Goal: Task Accomplishment & Management: Use online tool/utility

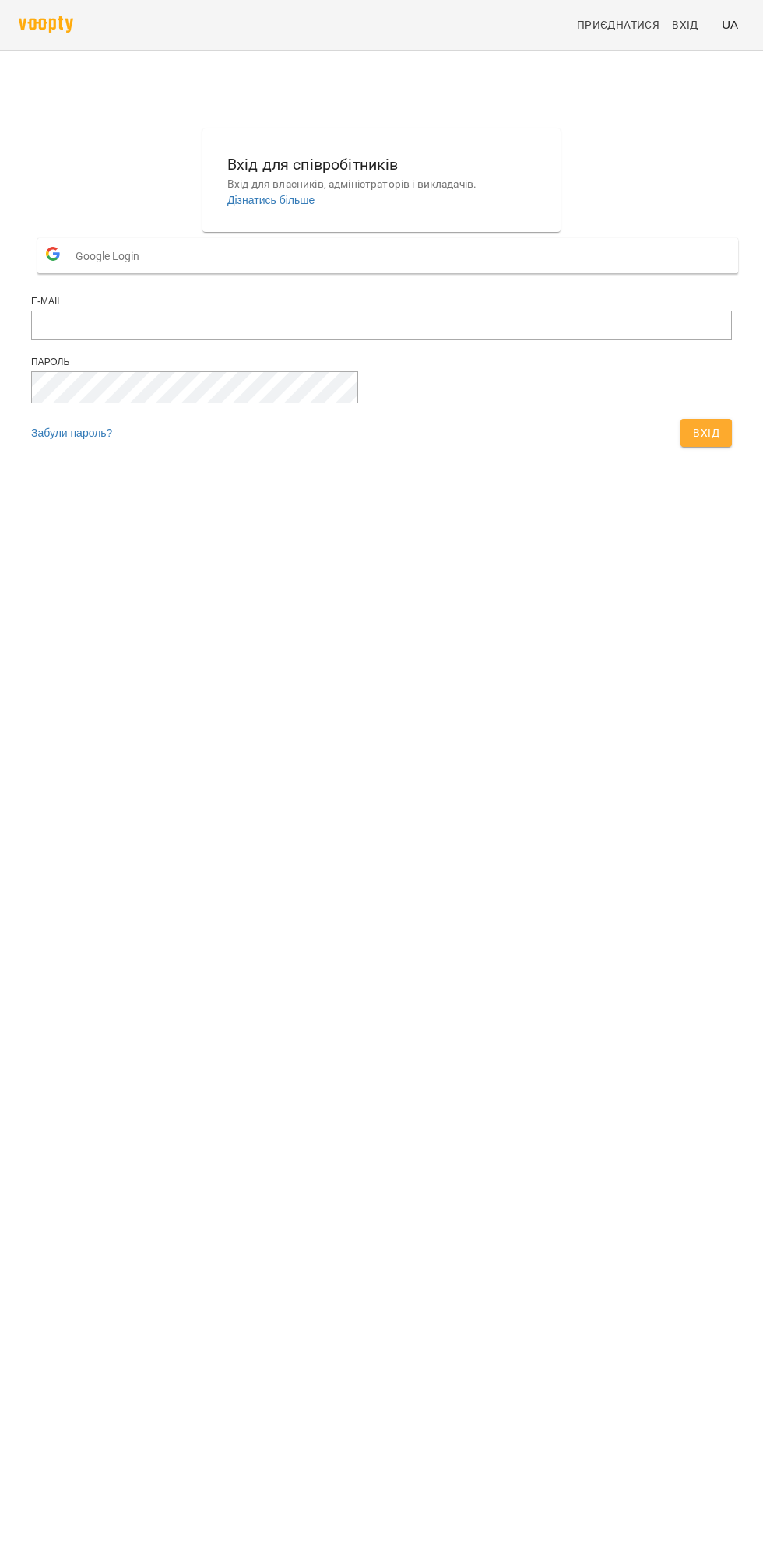
click at [491, 455] on form "Google Login E-mail Пароль Забули пароль? Вхід" at bounding box center [381, 343] width 700 height 222
click at [680, 447] on button "Вхід" at bounding box center [706, 433] width 52 height 28
type input "**********"
click at [680, 419] on button "Вхід" at bounding box center [706, 433] width 52 height 28
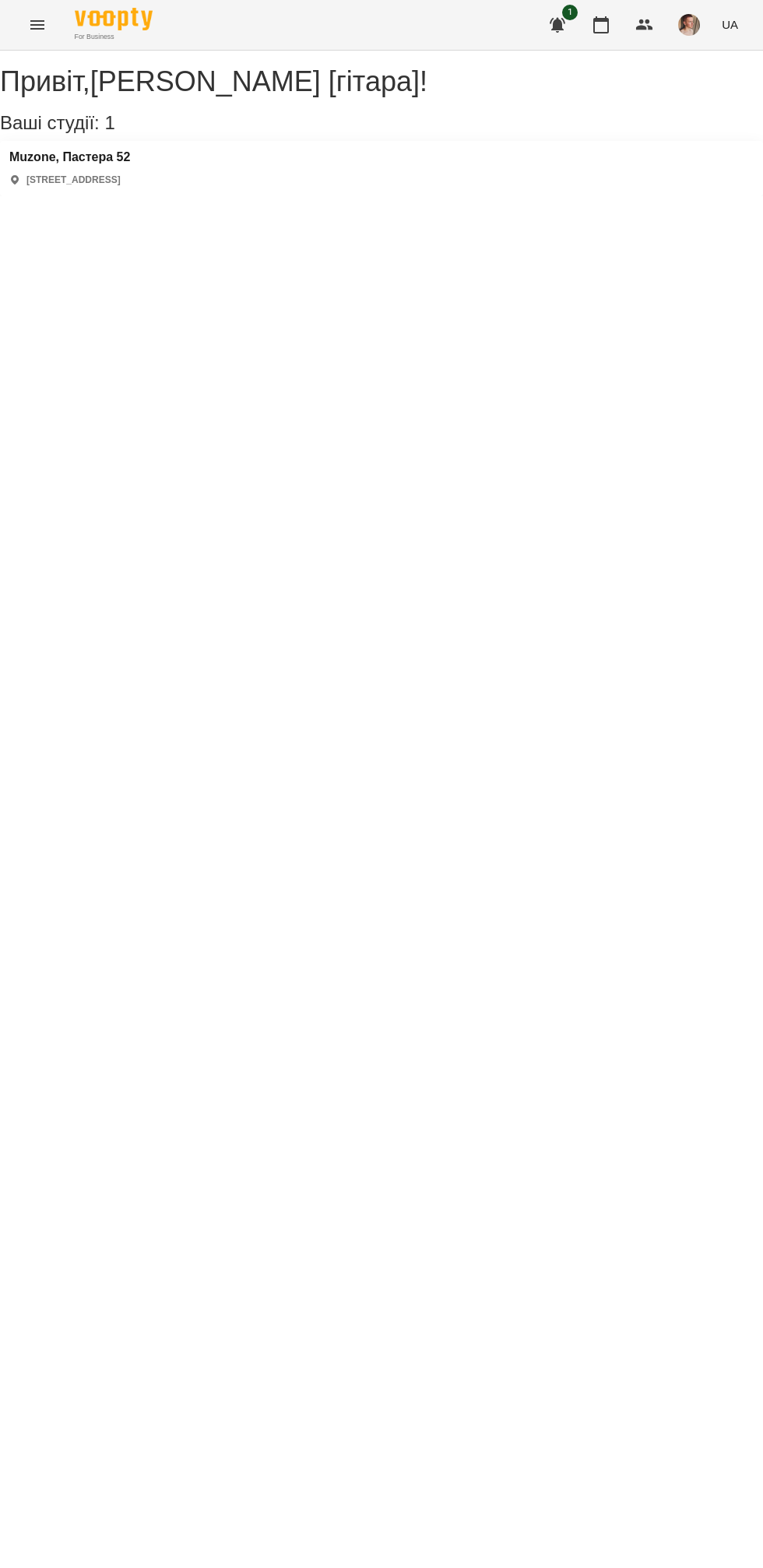
click at [242, 196] on div "Muzone, Пастера 52 [STREET_ADDRESS]" at bounding box center [381, 168] width 763 height 56
click at [130, 164] on h3 "Muzone, Пастера 52" at bounding box center [70, 157] width 121 height 14
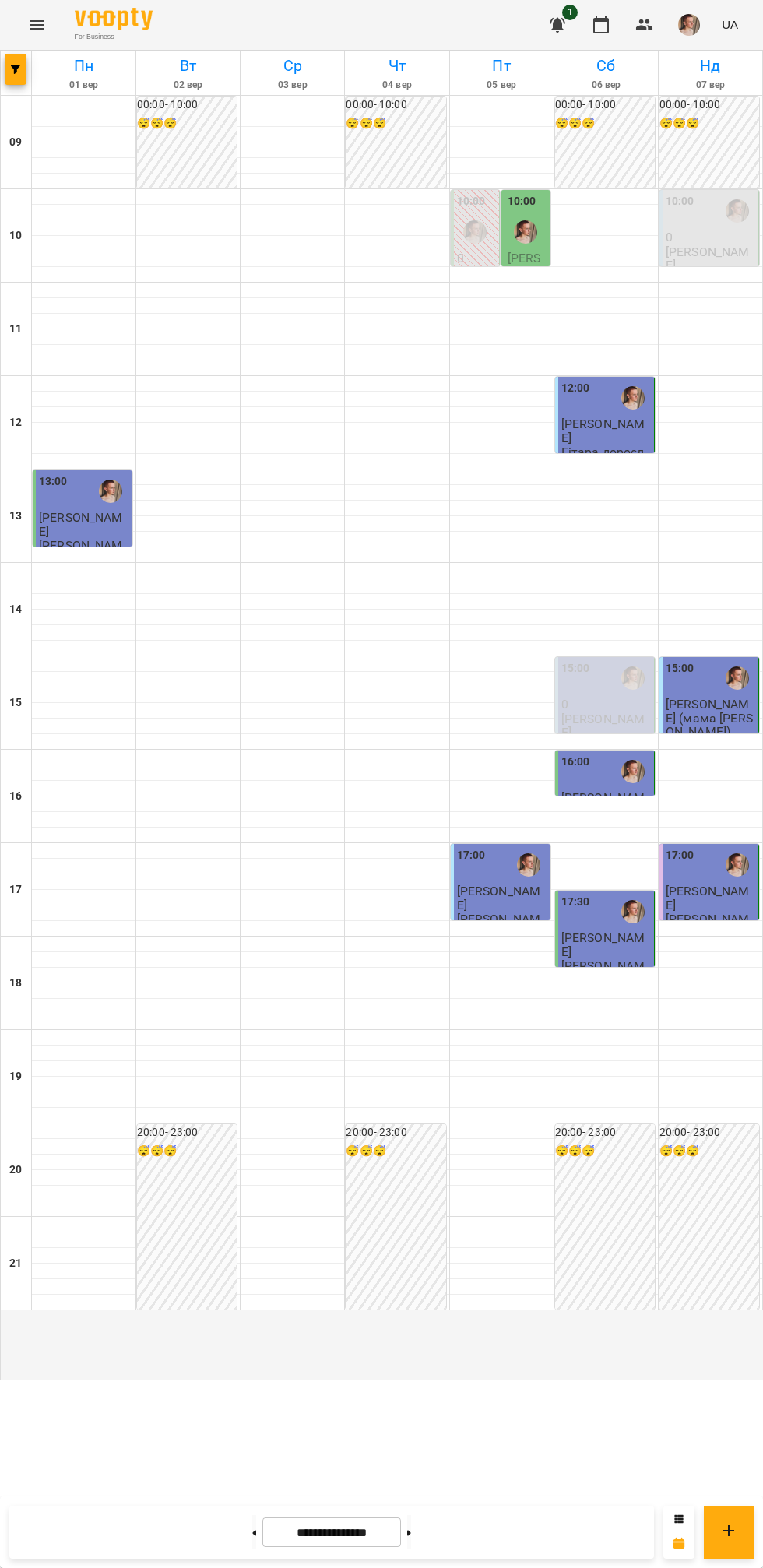
click at [411, 1533] on icon at bounding box center [408, 1532] width 4 height 5
type input "**********"
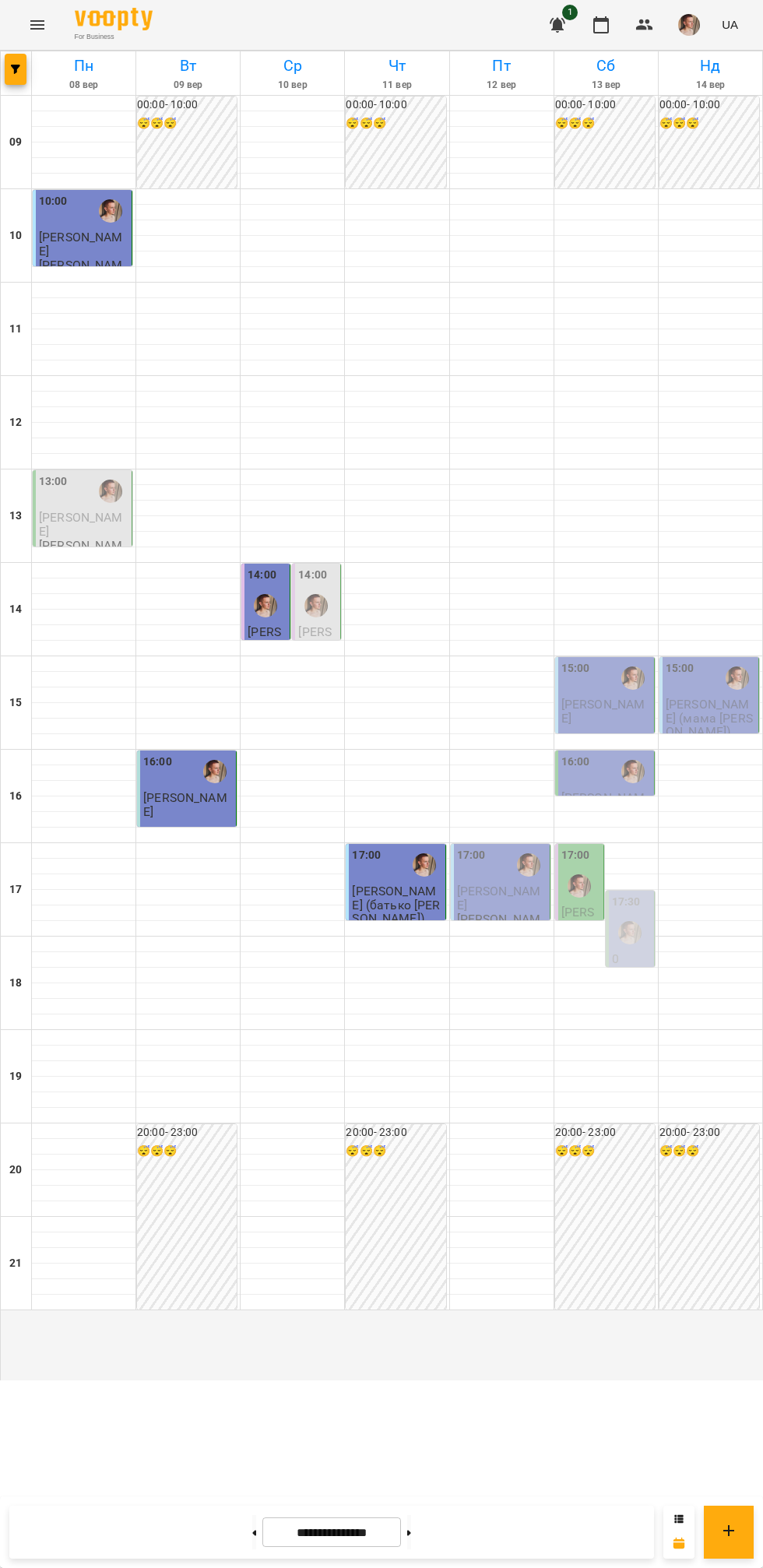
click at [500, 912] on p "[PERSON_NAME]" at bounding box center [502, 898] width 89 height 27
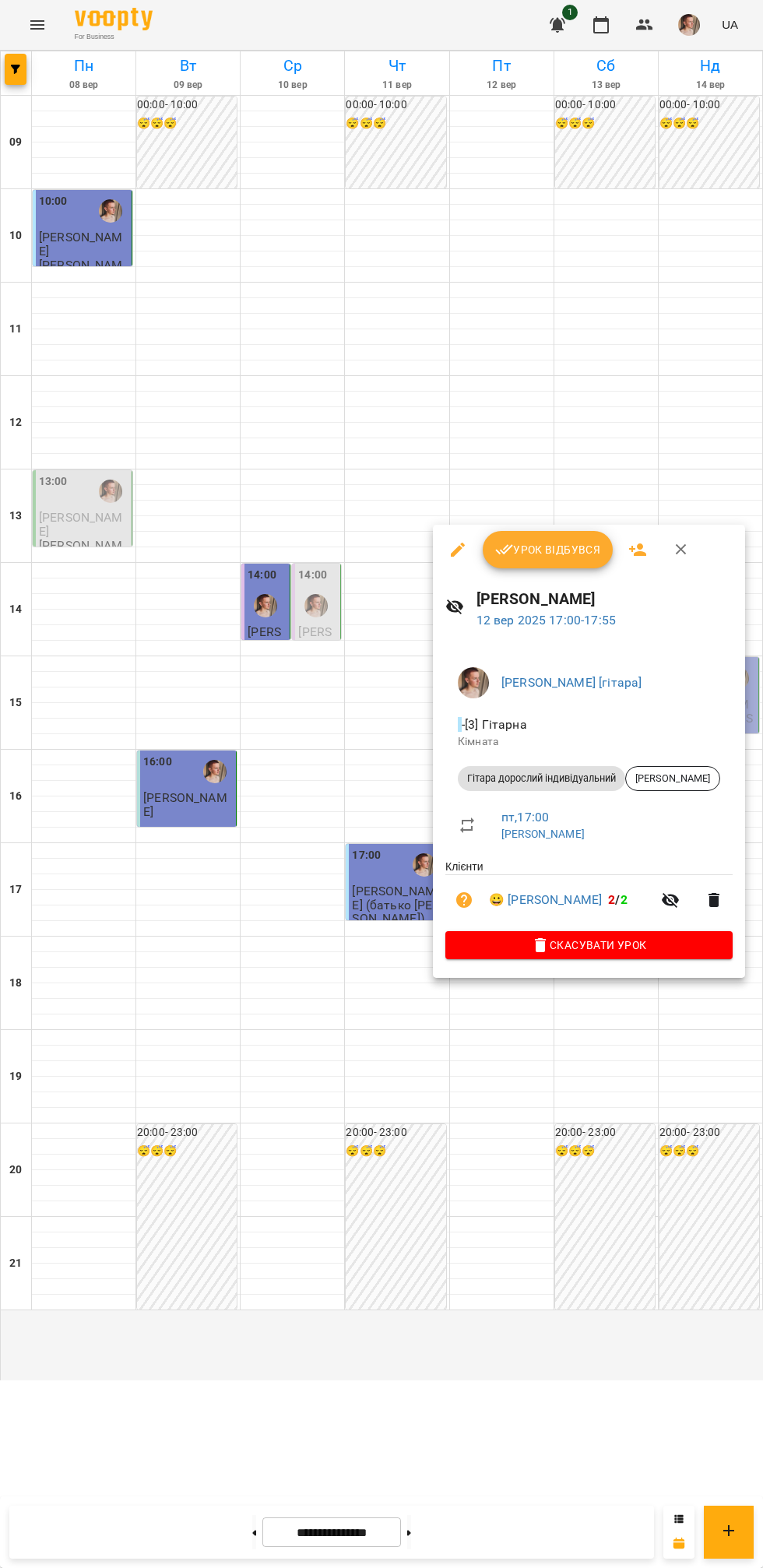
click at [537, 559] on button "Урок відбувся" at bounding box center [548, 550] width 131 height 38
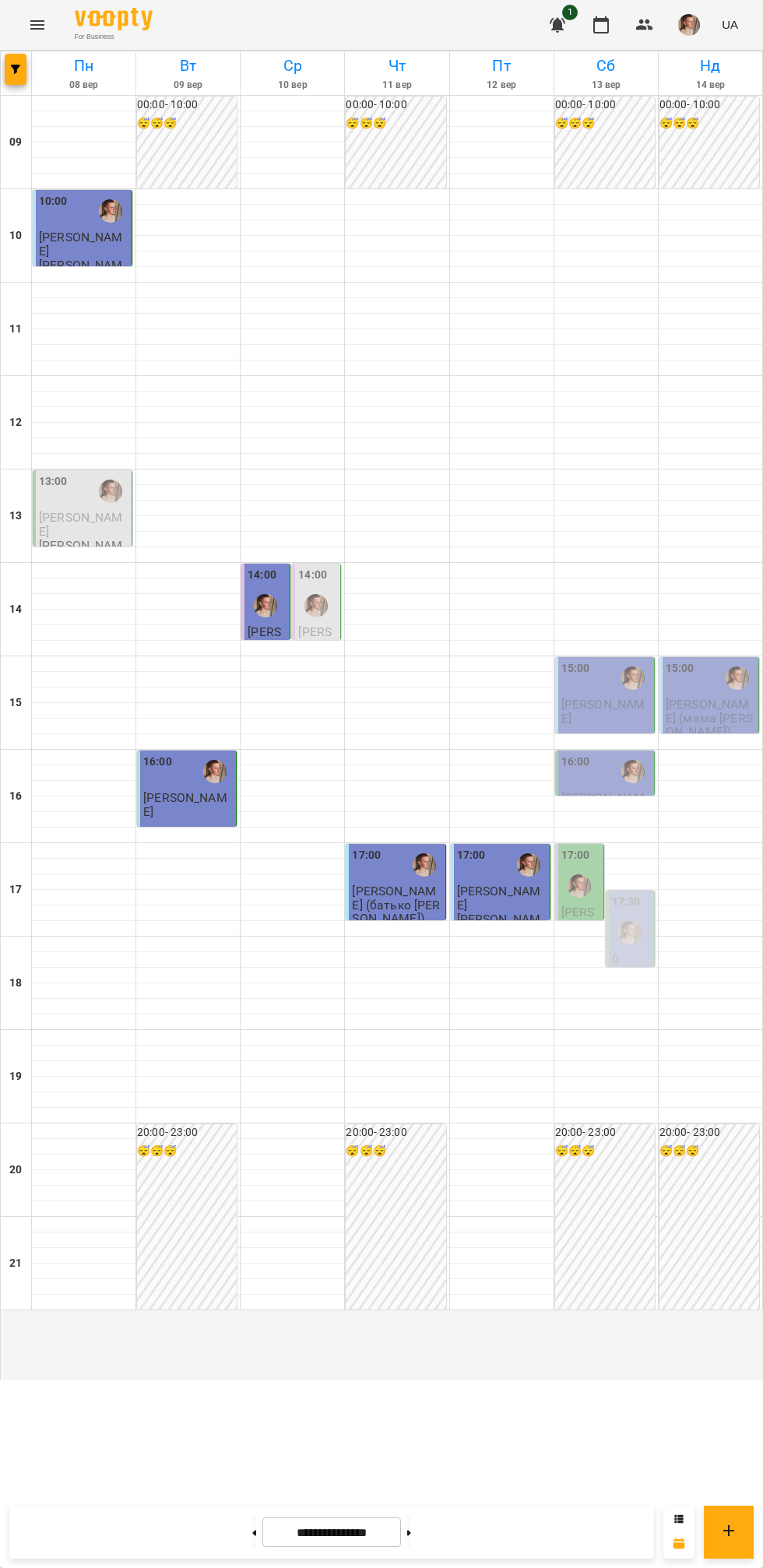
click at [603, 790] on div "16:00" at bounding box center [606, 772] width 89 height 36
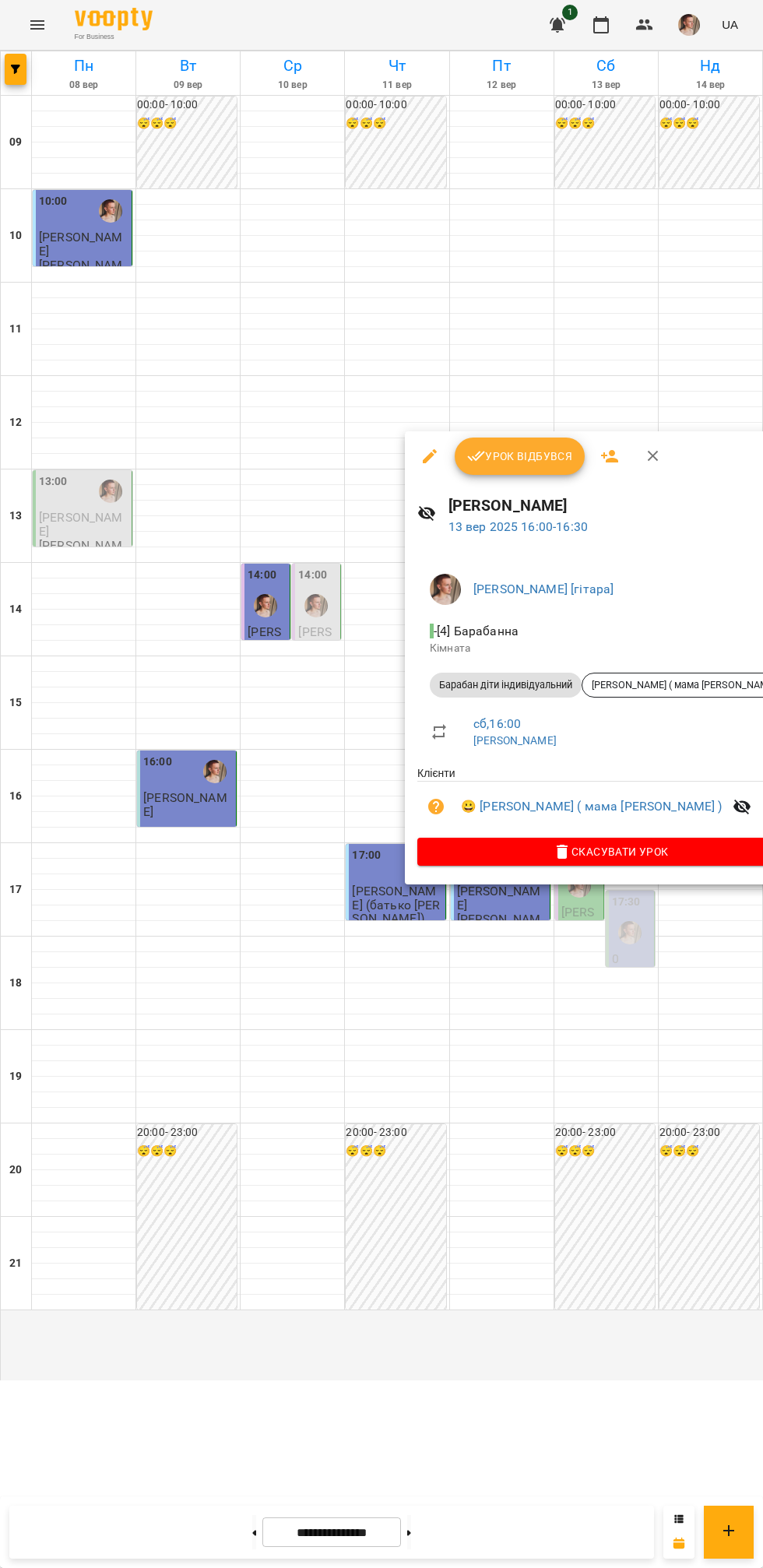
click at [510, 1122] on div at bounding box center [381, 784] width 763 height 1568
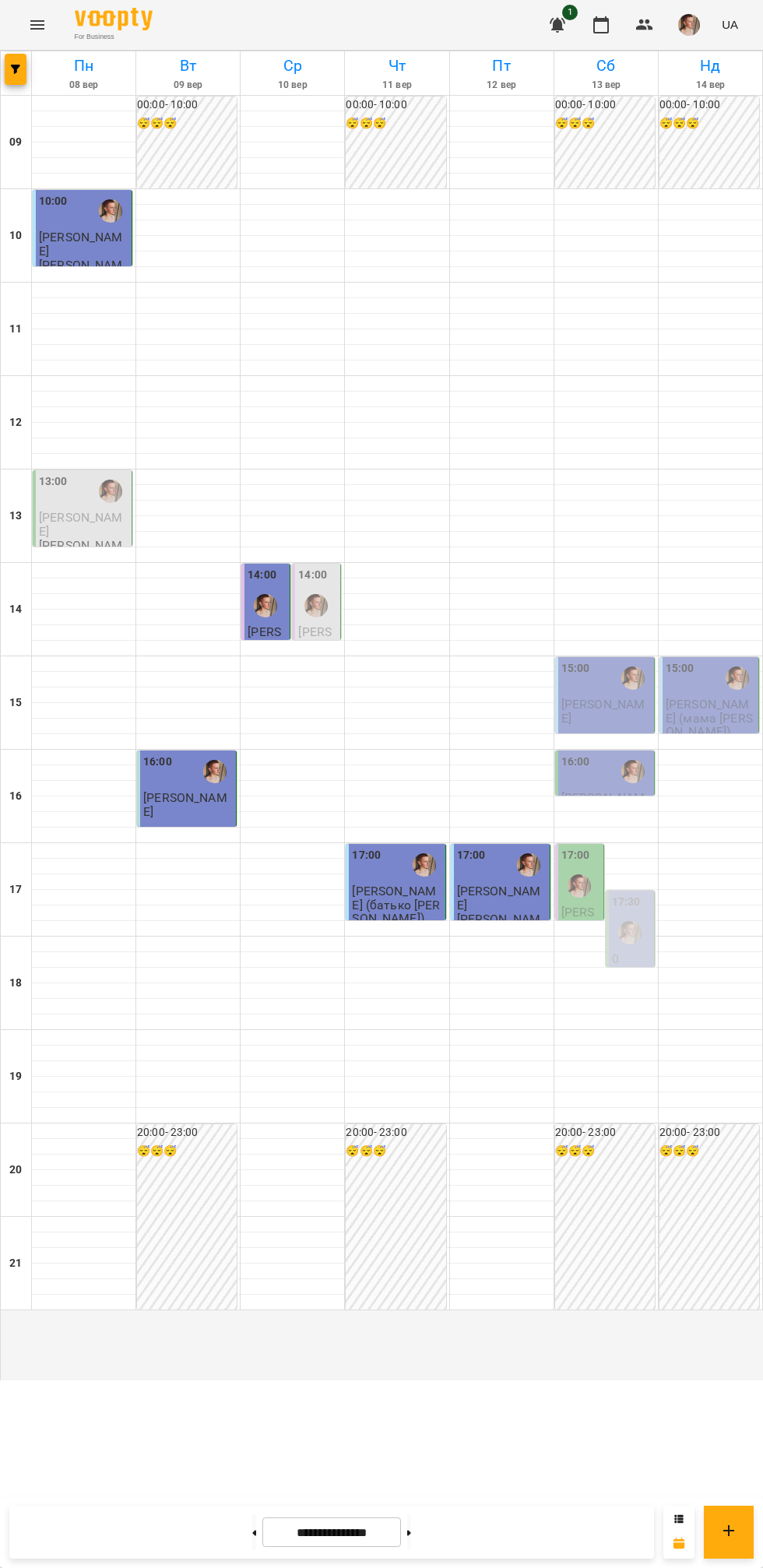
click at [590, 904] on div at bounding box center [579, 886] width 36 height 36
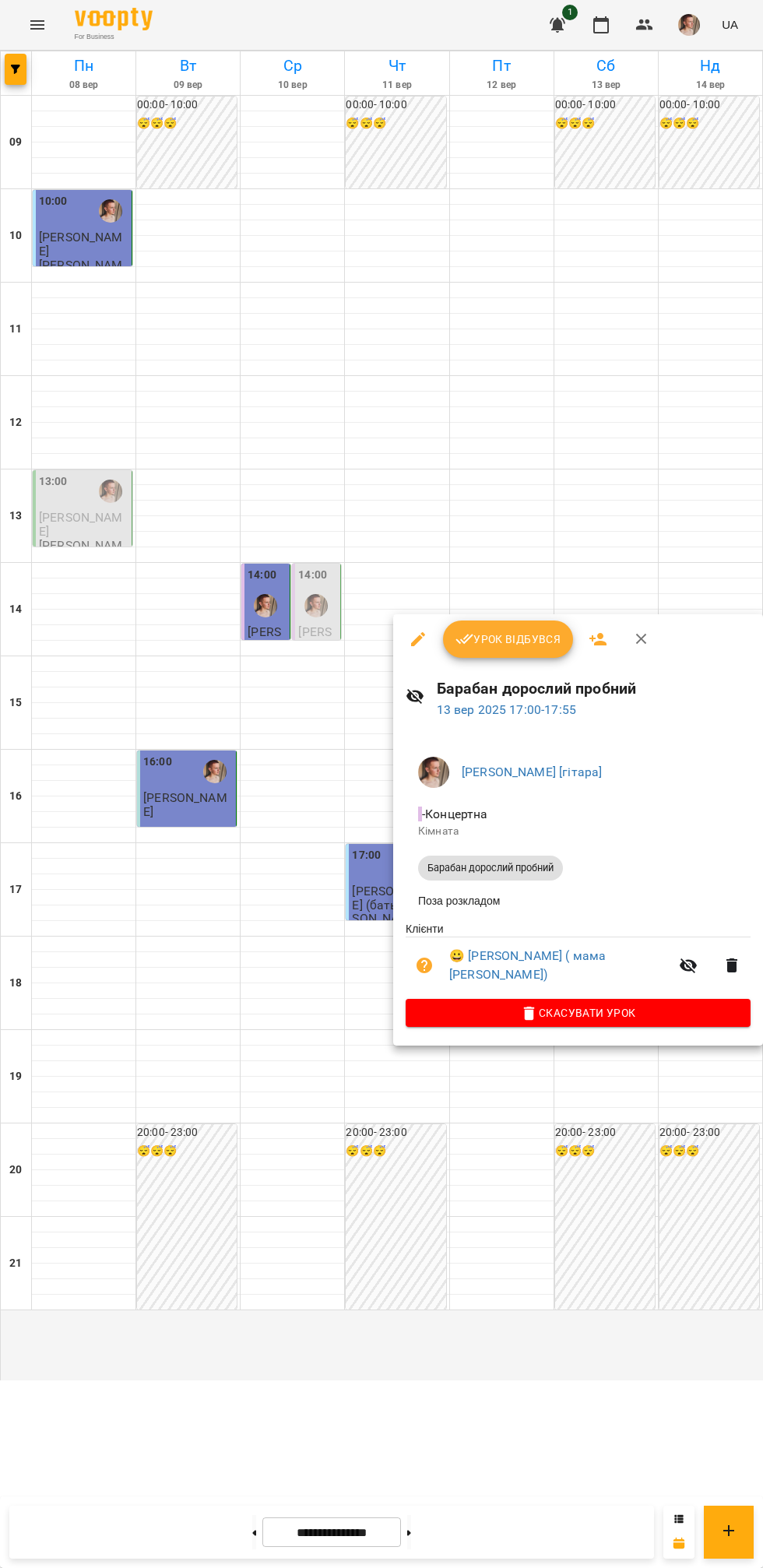
click at [443, 1122] on div at bounding box center [381, 784] width 763 height 1568
